Goal: Navigation & Orientation: Find specific page/section

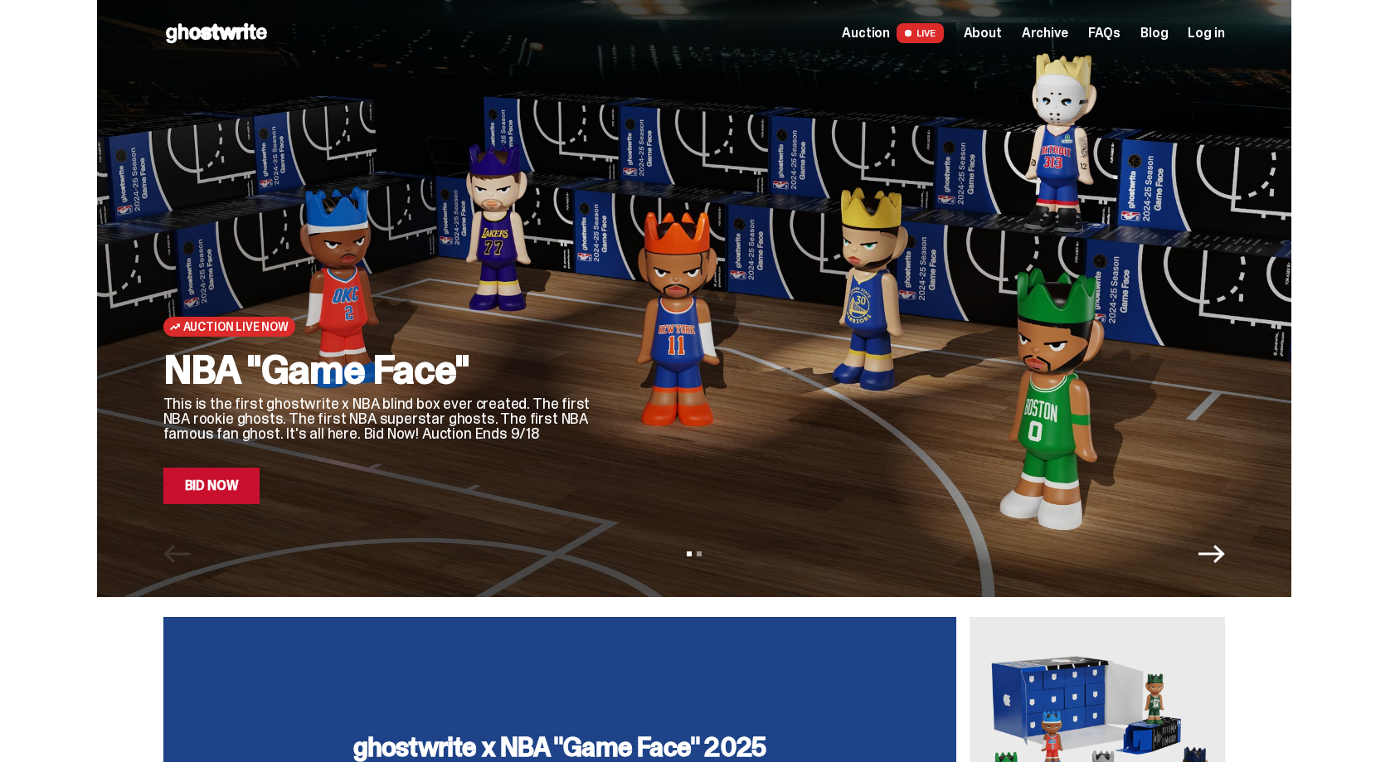
click at [1000, 32] on span "About" at bounding box center [982, 33] width 38 height 13
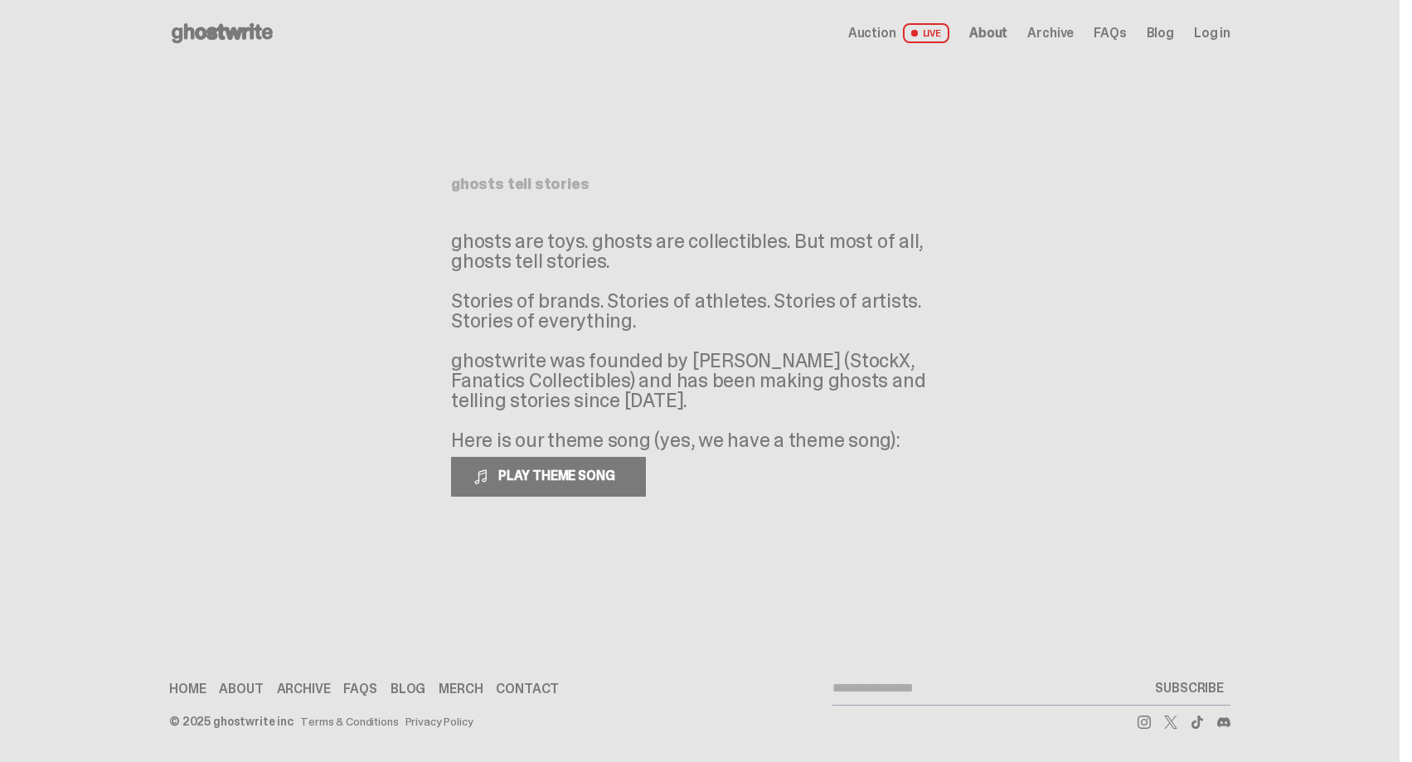
click at [878, 32] on span "Auction" at bounding box center [872, 33] width 48 height 13
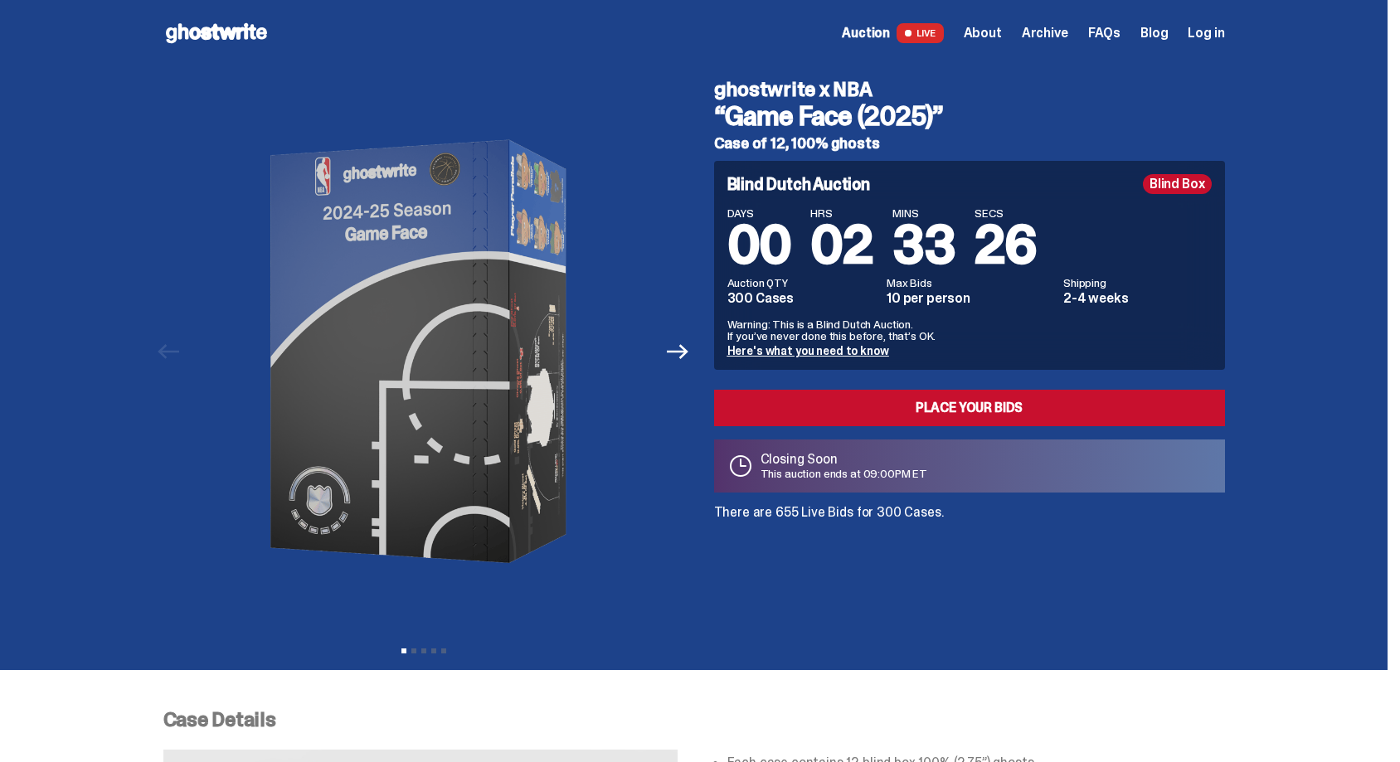
click at [1035, 31] on span "Archive" at bounding box center [1045, 33] width 46 height 13
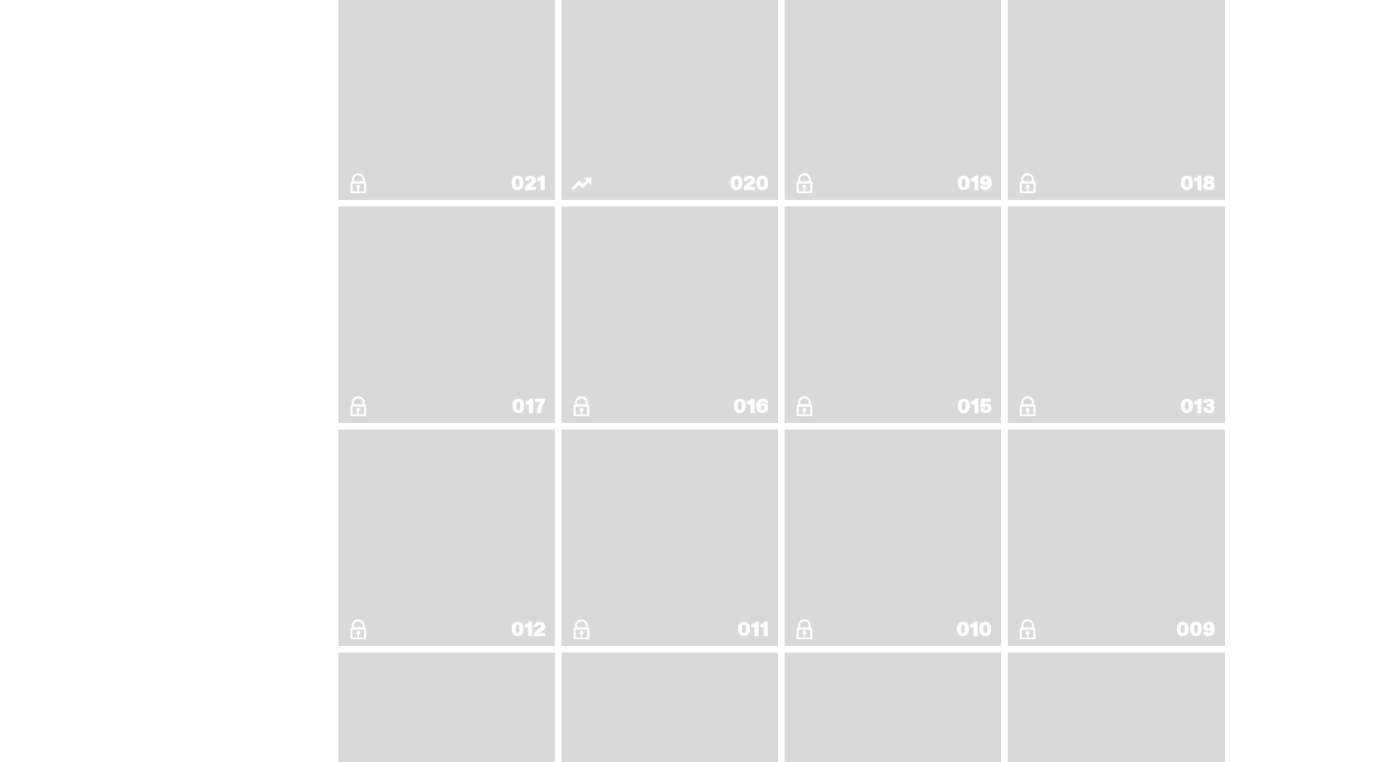
scroll to position [2653, 0]
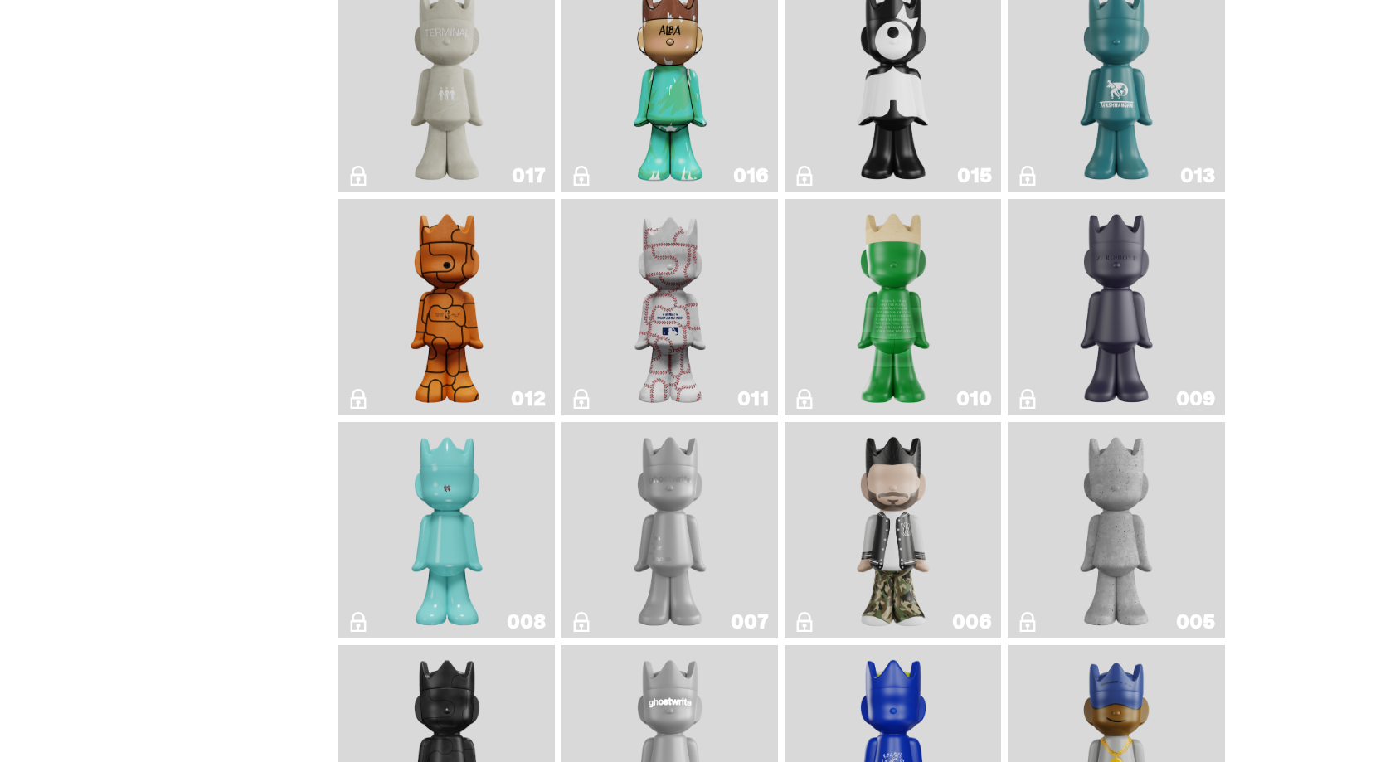
click at [419, 532] on img "Robin" at bounding box center [447, 530] width 88 height 203
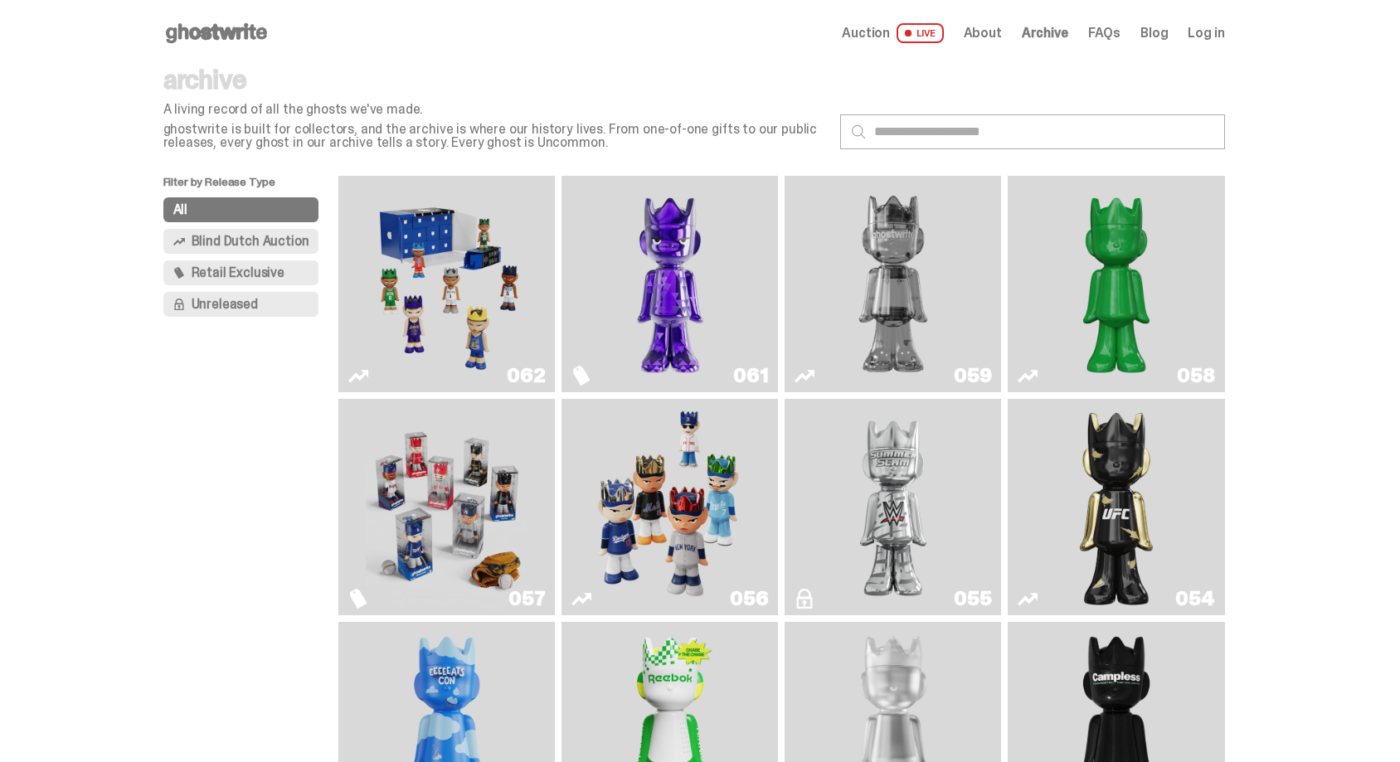
click at [435, 224] on img "Game Face (2025)" at bounding box center [447, 283] width 163 height 203
click at [702, 541] on img "Game Face (2025)" at bounding box center [670, 506] width 163 height 203
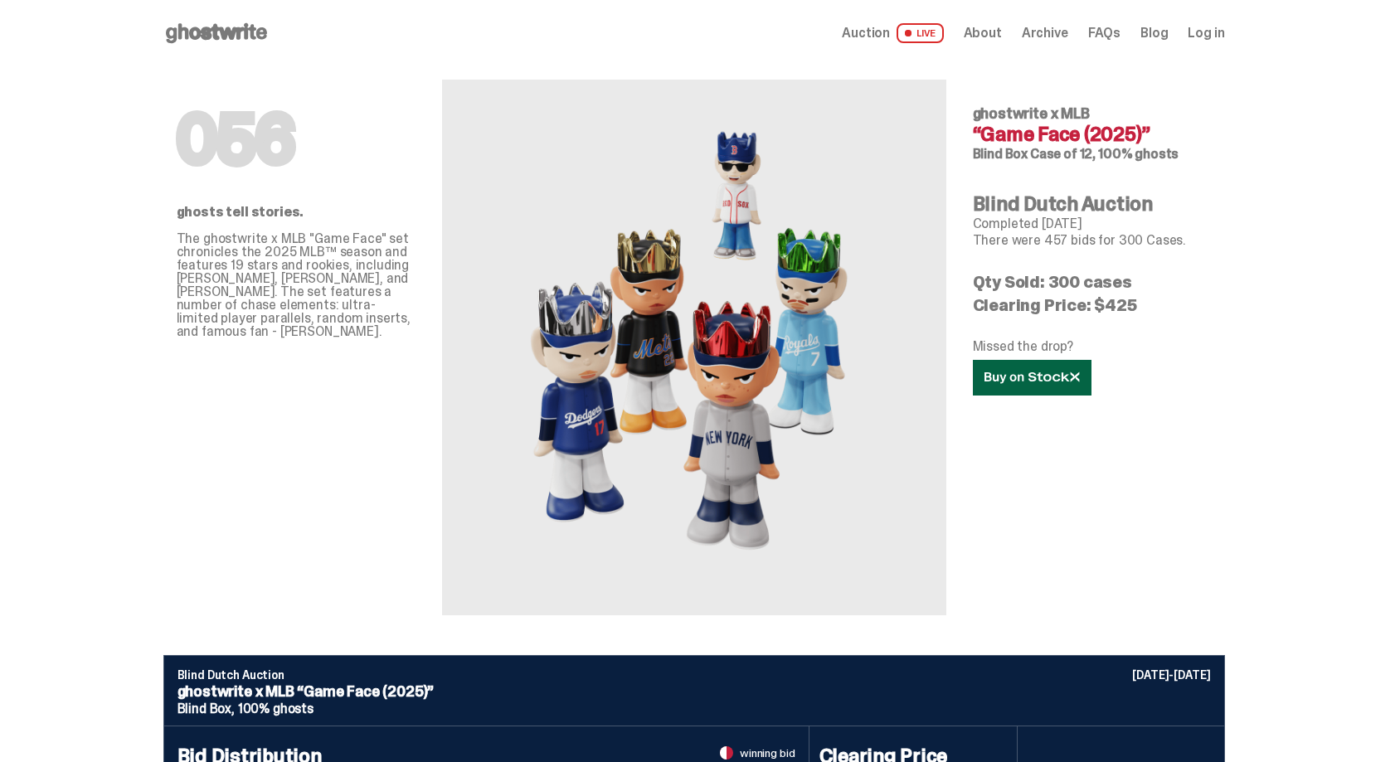
click at [1060, 387] on link at bounding box center [1032, 378] width 119 height 36
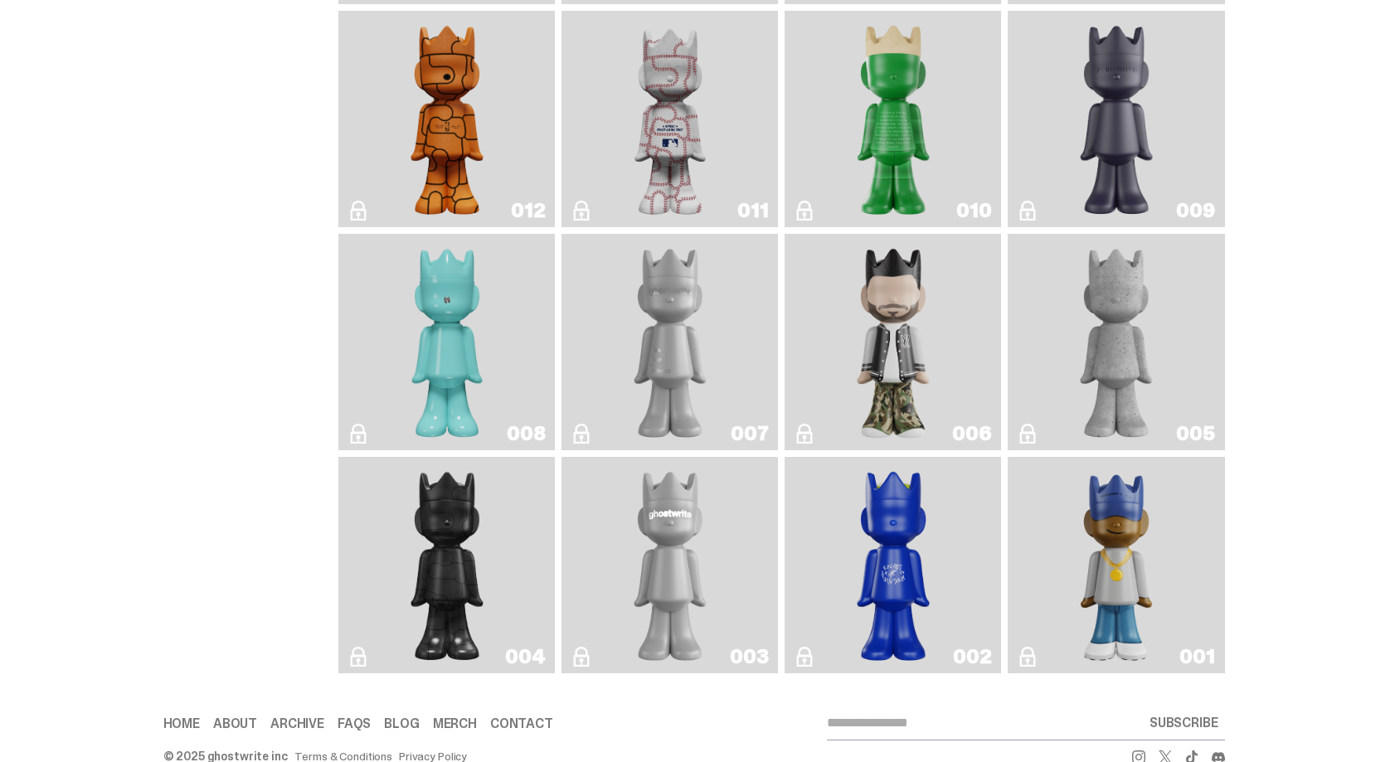
scroll to position [2900, 0]
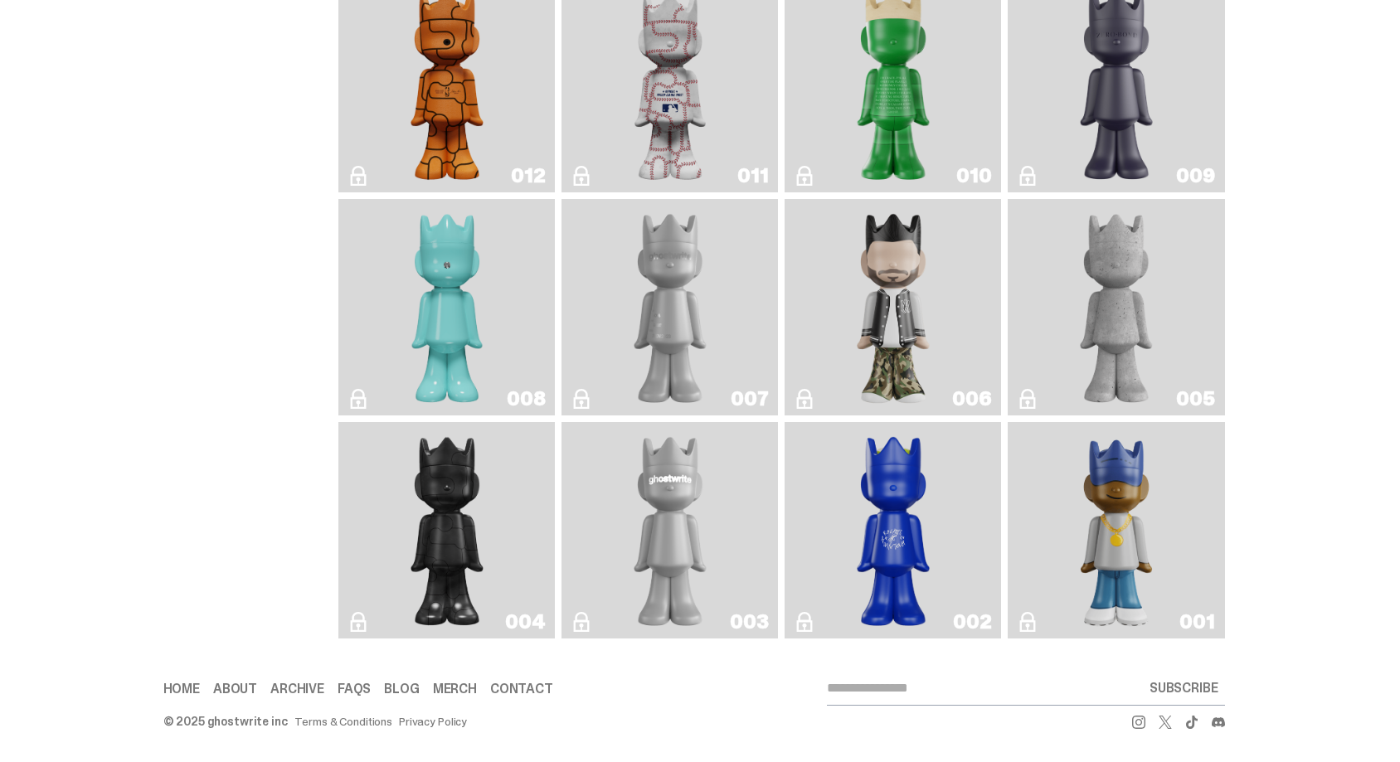
click at [901, 514] on img "Rocky's Matcha" at bounding box center [893, 530] width 88 height 203
